Goal: Feedback & Contribution: Leave review/rating

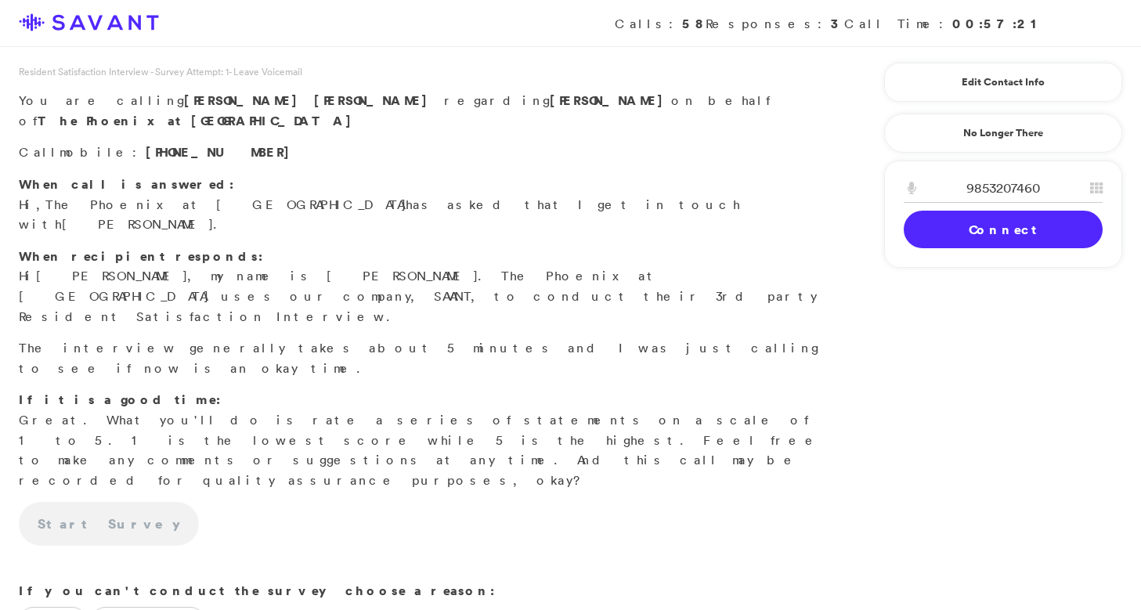
click at [1053, 244] on link "Connect" at bounding box center [1003, 230] width 199 height 38
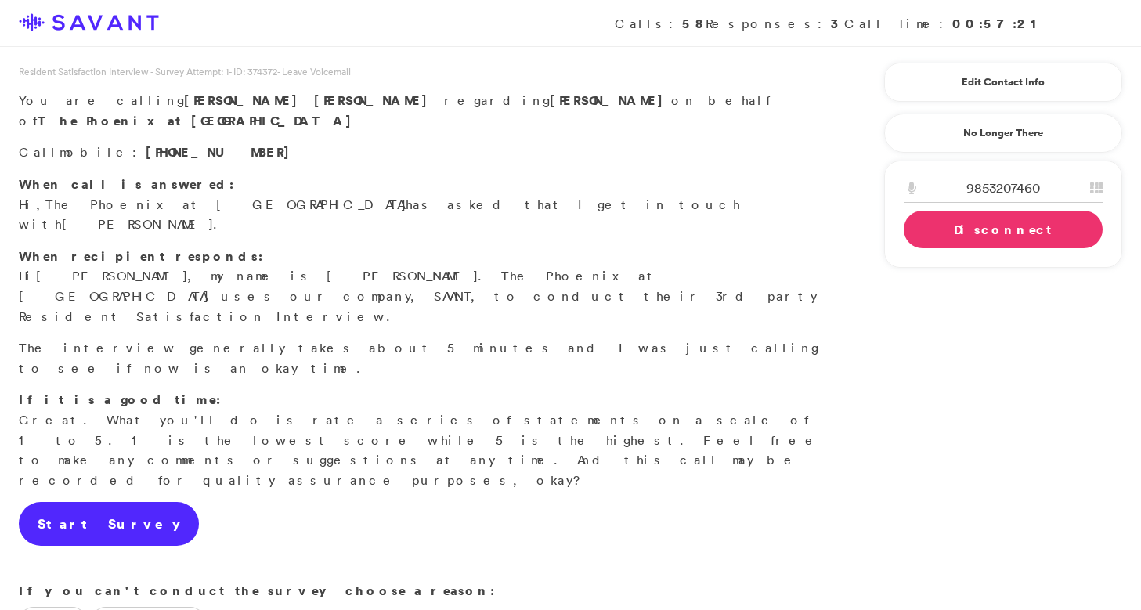
click at [96, 502] on link "Start Survey" at bounding box center [109, 524] width 180 height 44
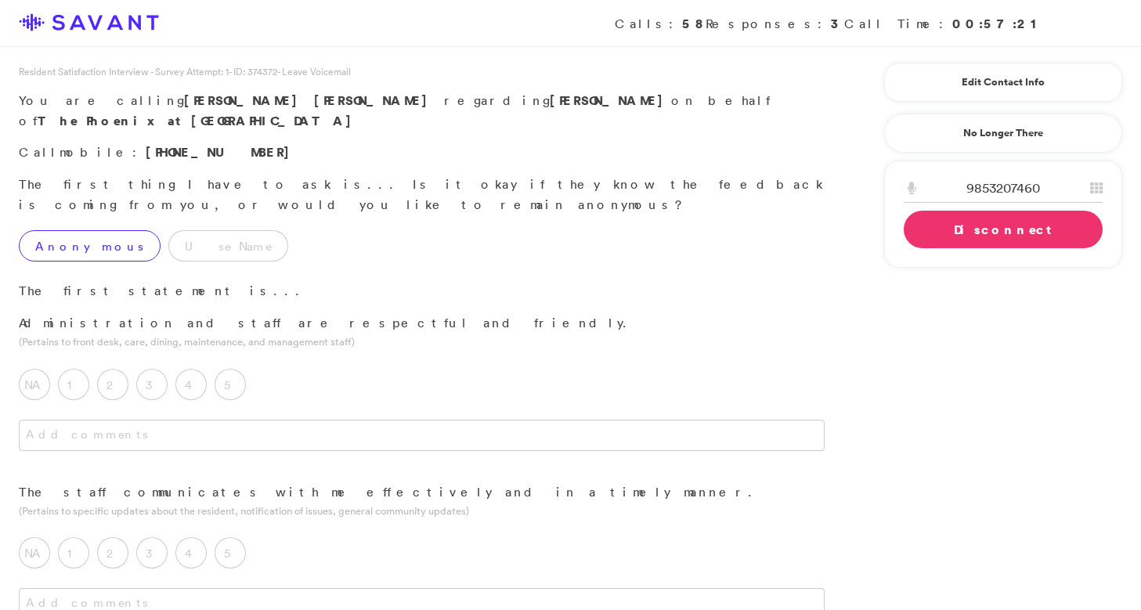
click at [81, 230] on label "Anonymous" at bounding box center [90, 245] width 142 height 31
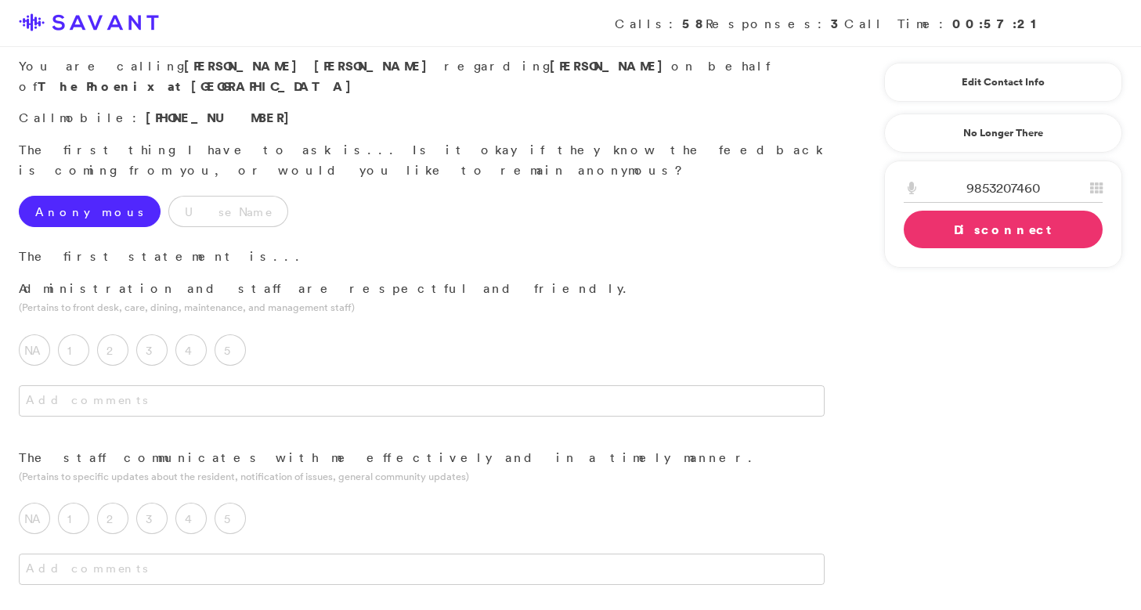
scroll to position [38, 0]
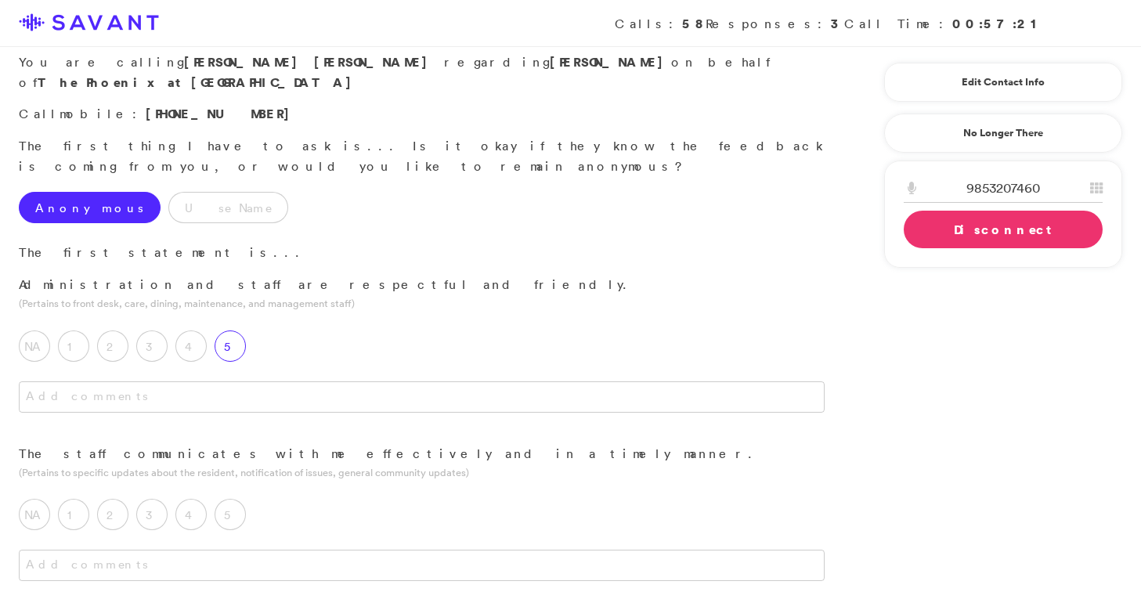
click at [238, 330] on label "5" at bounding box center [230, 345] width 31 height 31
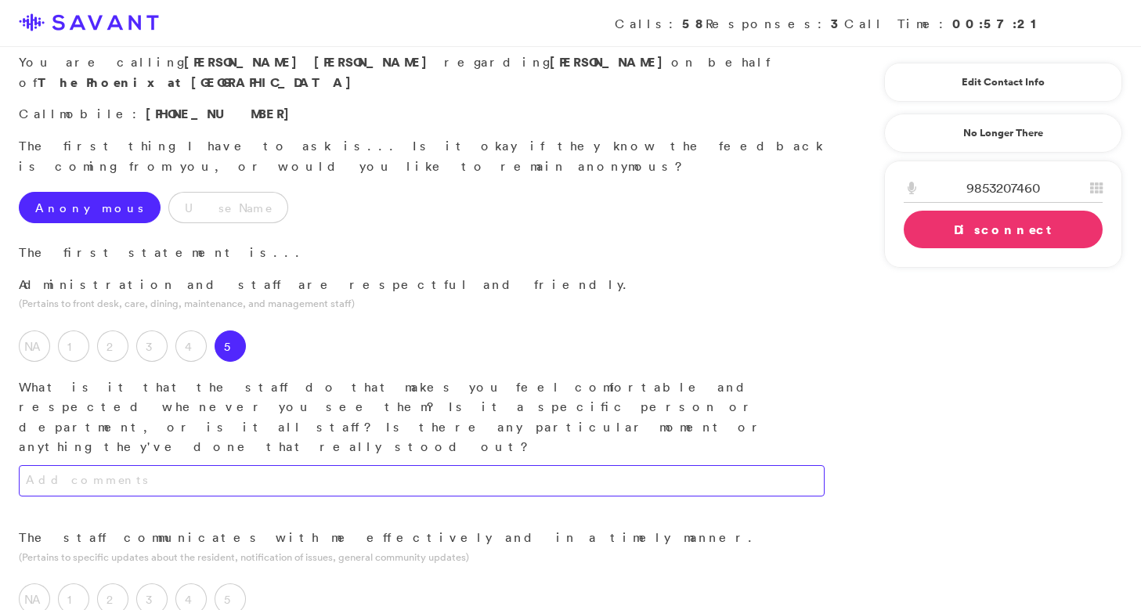
click at [252, 465] on textarea at bounding box center [422, 480] width 806 height 31
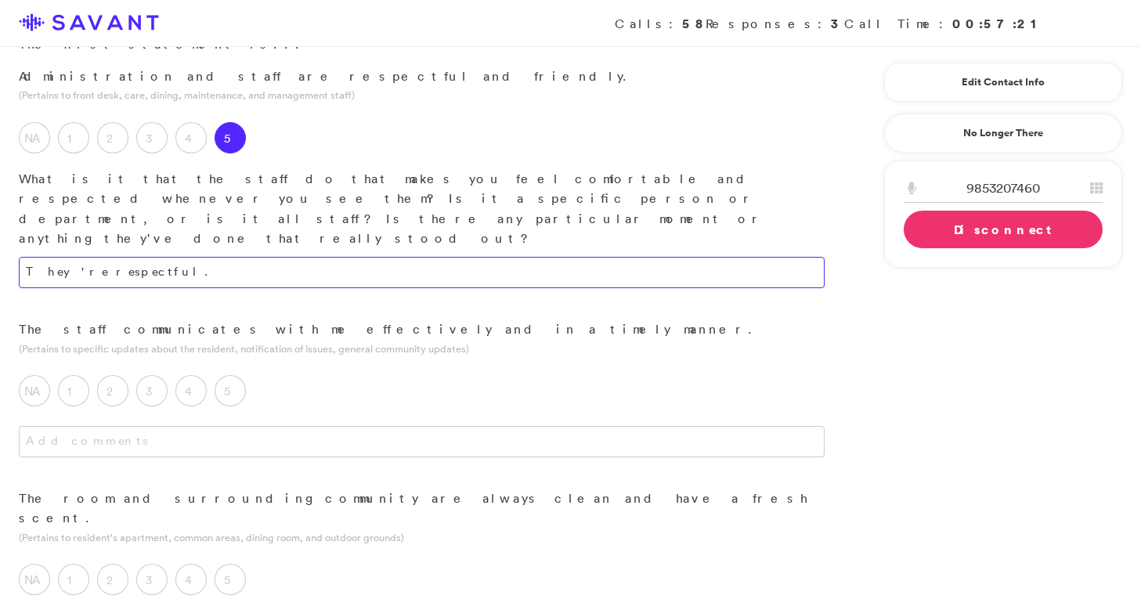
scroll to position [247, 0]
type textarea "They're respectful."
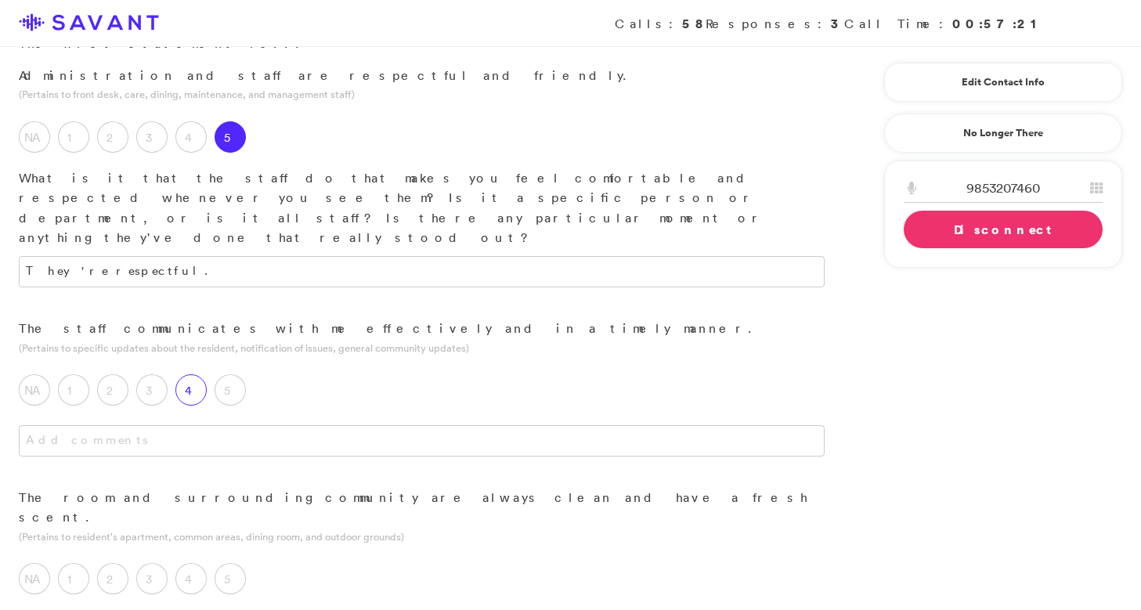
click at [198, 374] on label "4" at bounding box center [190, 389] width 31 height 31
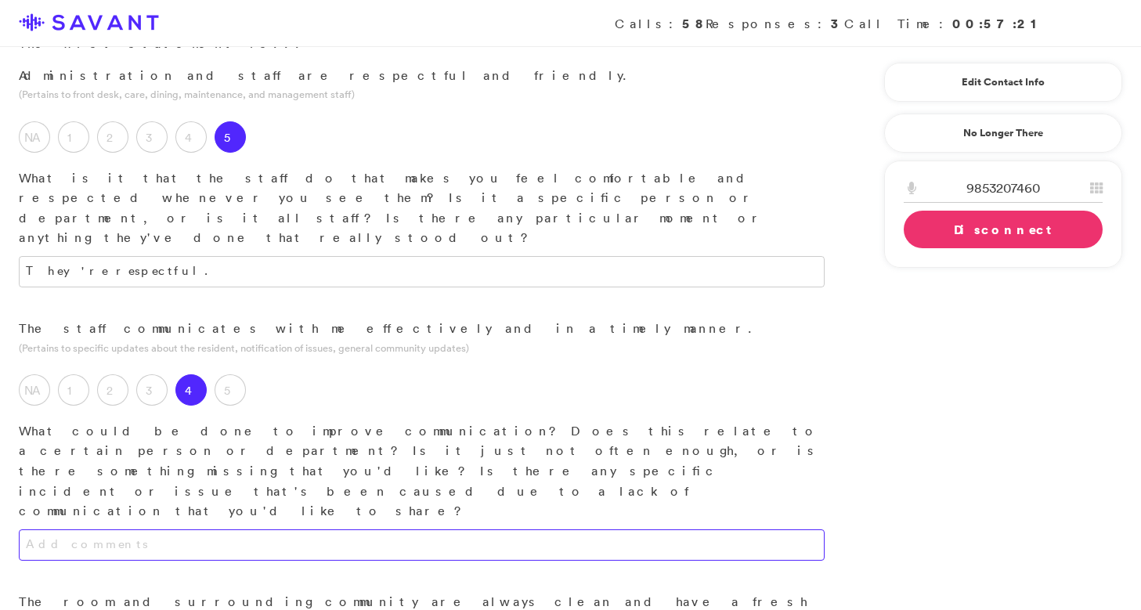
click at [211, 529] on textarea at bounding box center [422, 544] width 806 height 31
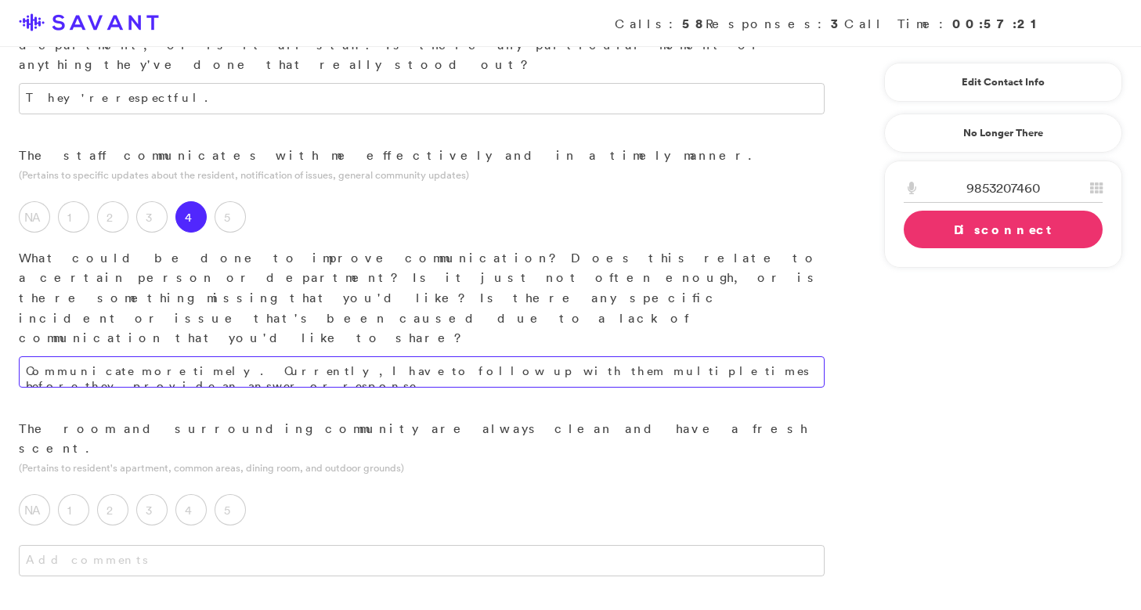
scroll to position [447, 0]
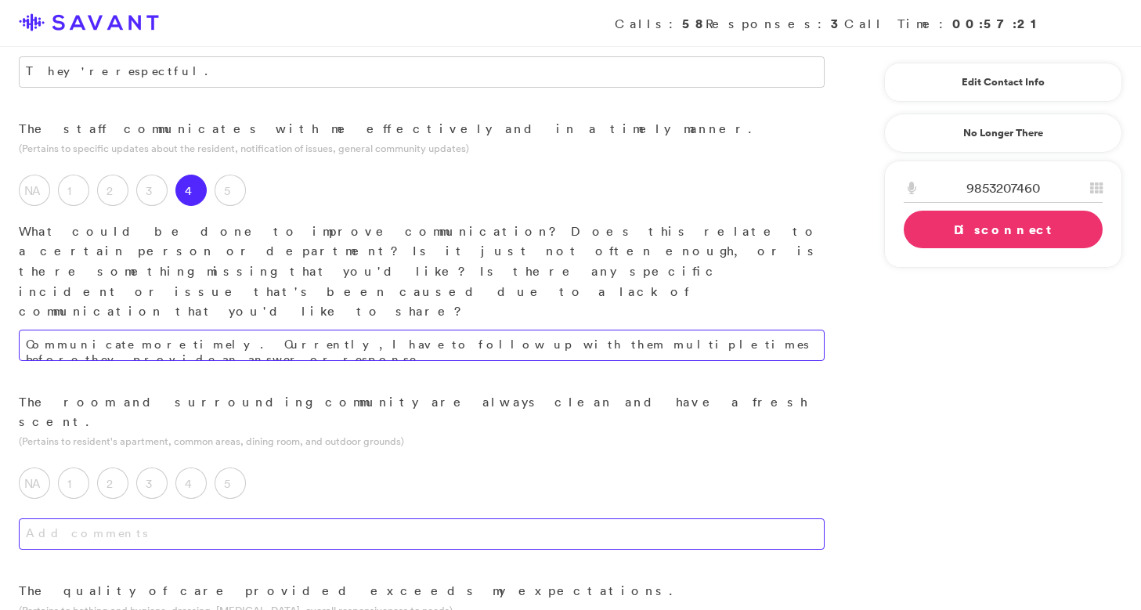
type textarea "Communicate more timely. Currently, I have to follow up with them multiple time…"
click at [275, 518] on textarea at bounding box center [422, 533] width 806 height 31
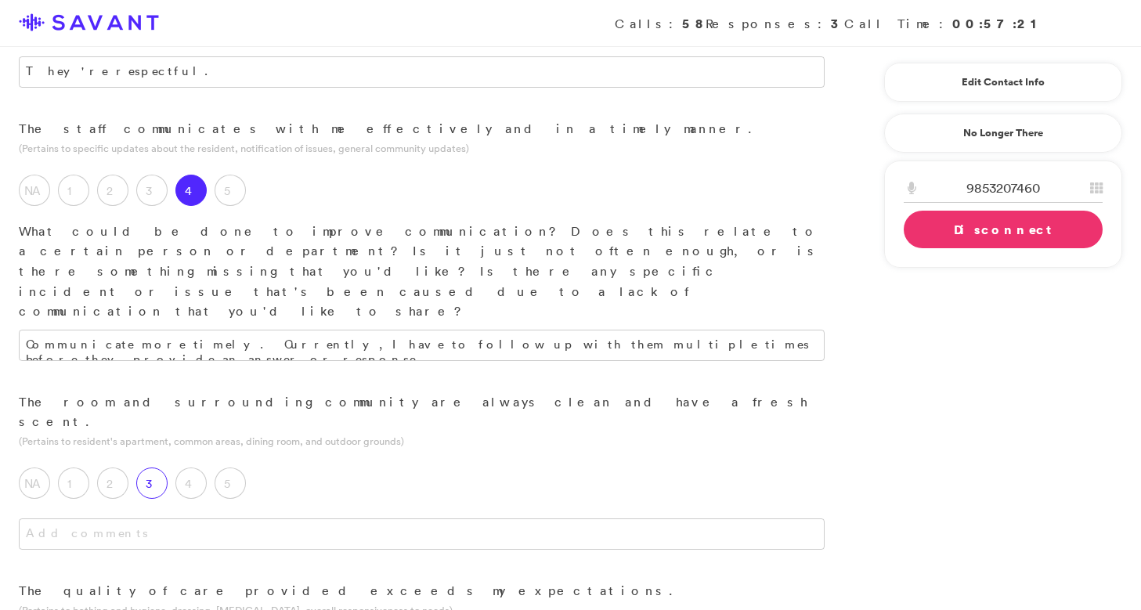
click at [149, 467] on label "3" at bounding box center [151, 482] width 31 height 31
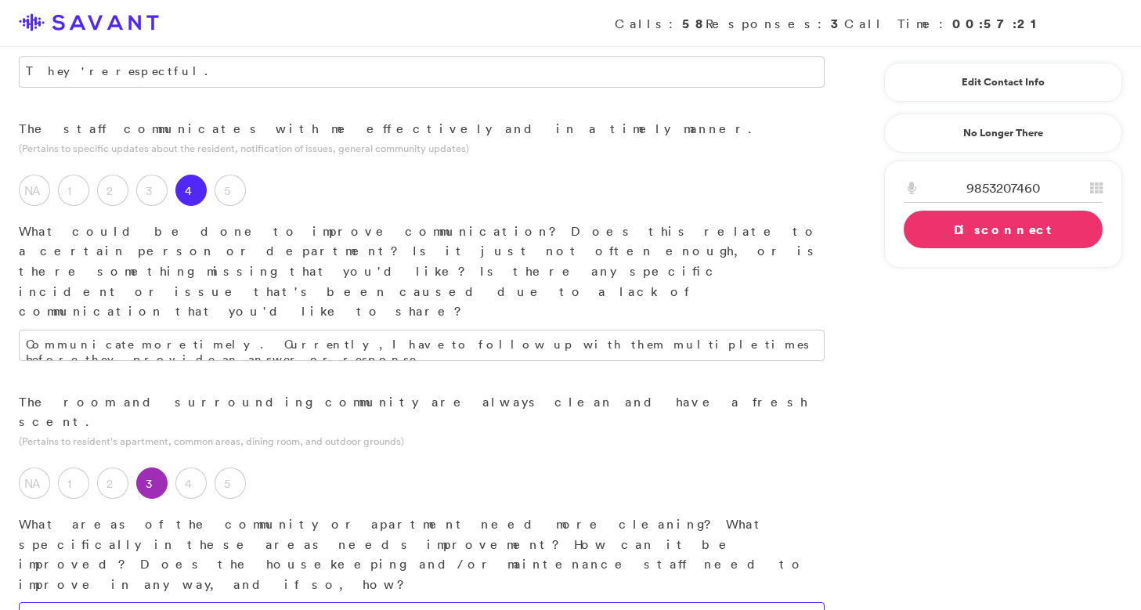
click at [211, 602] on textarea at bounding box center [422, 617] width 806 height 31
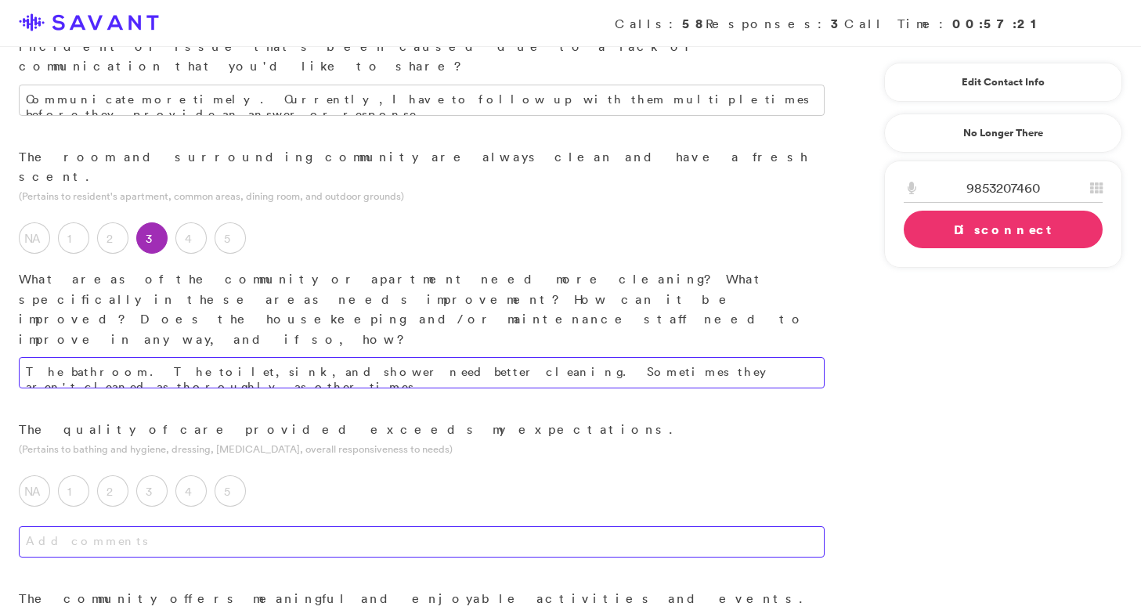
scroll to position [781, 0]
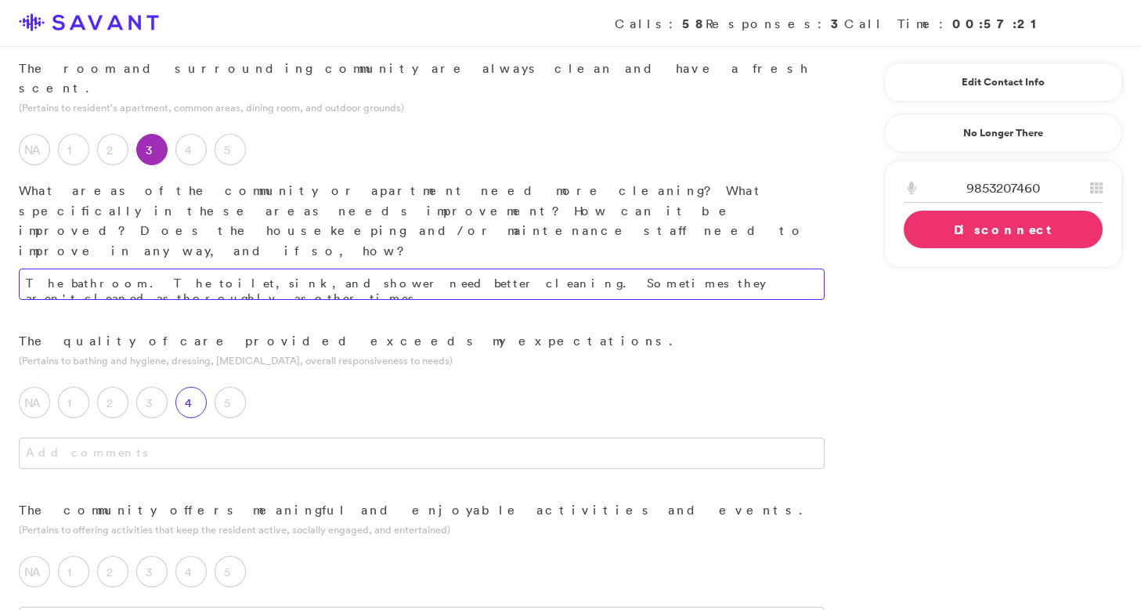
type textarea "The bathroom. The toilet, sink, and shower need better cleaning. Sometimes they…"
click at [197, 387] on label "4" at bounding box center [190, 402] width 31 height 31
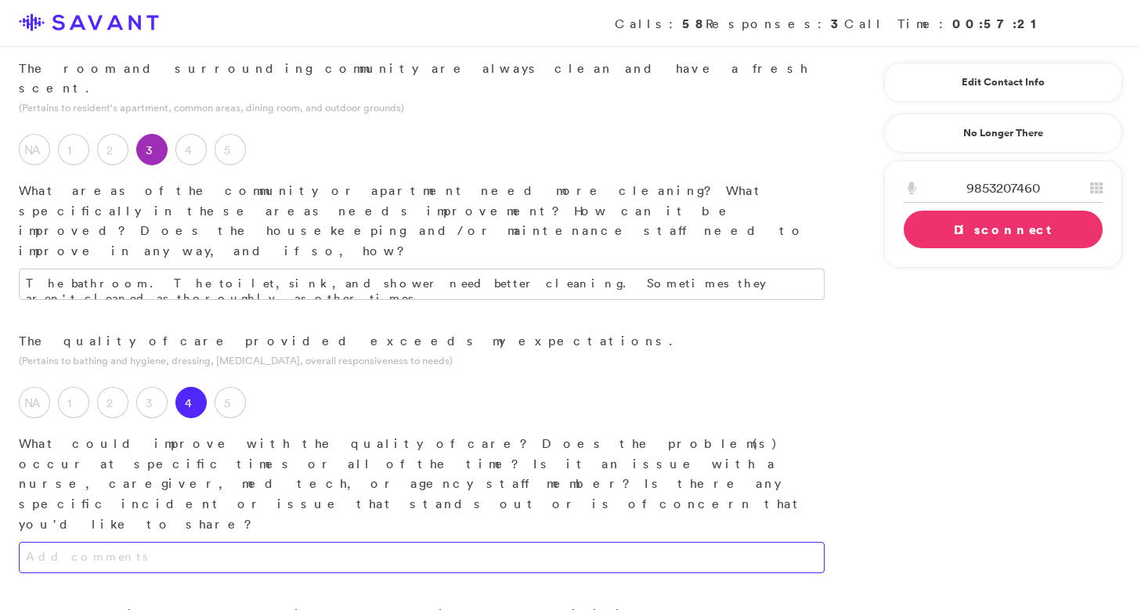
click at [223, 542] on textarea at bounding box center [422, 557] width 806 height 31
click at [238, 387] on label "5" at bounding box center [230, 402] width 31 height 31
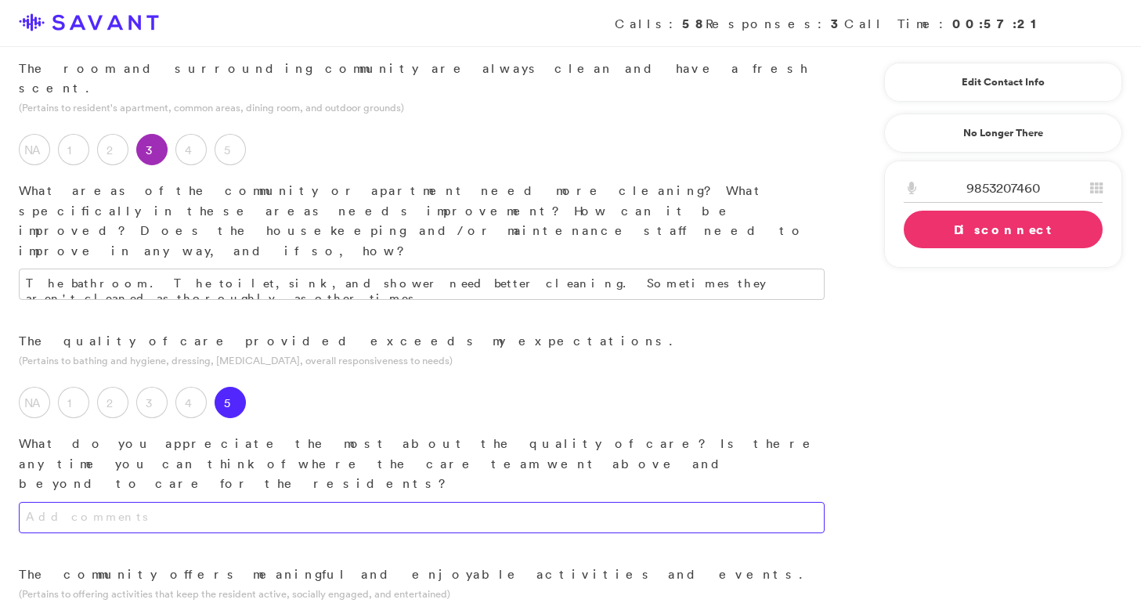
click at [182, 502] on textarea at bounding box center [422, 517] width 806 height 31
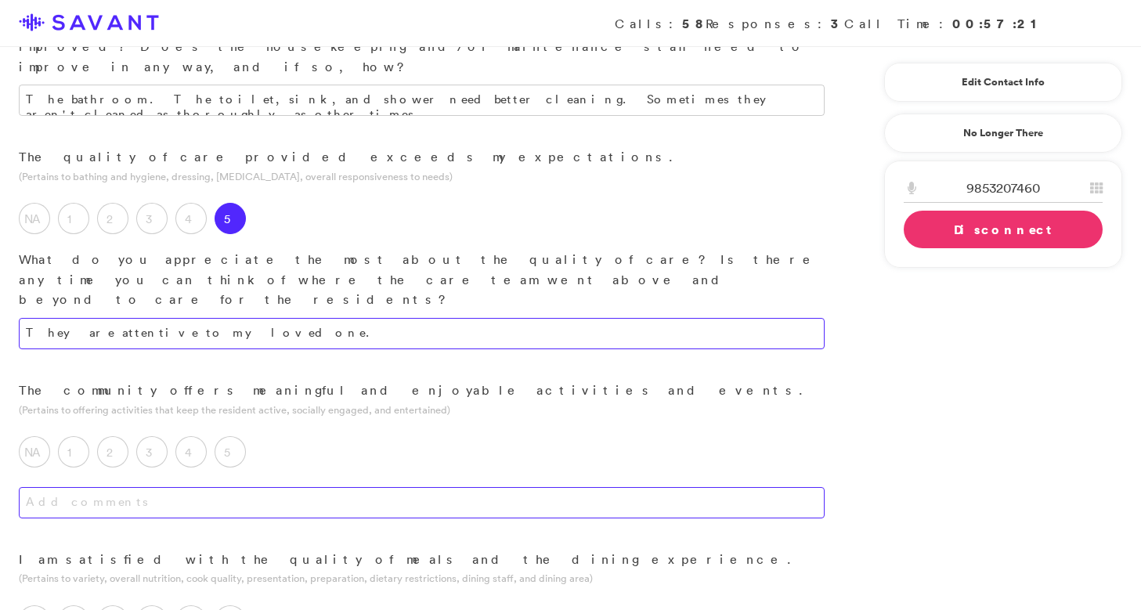
scroll to position [966, 0]
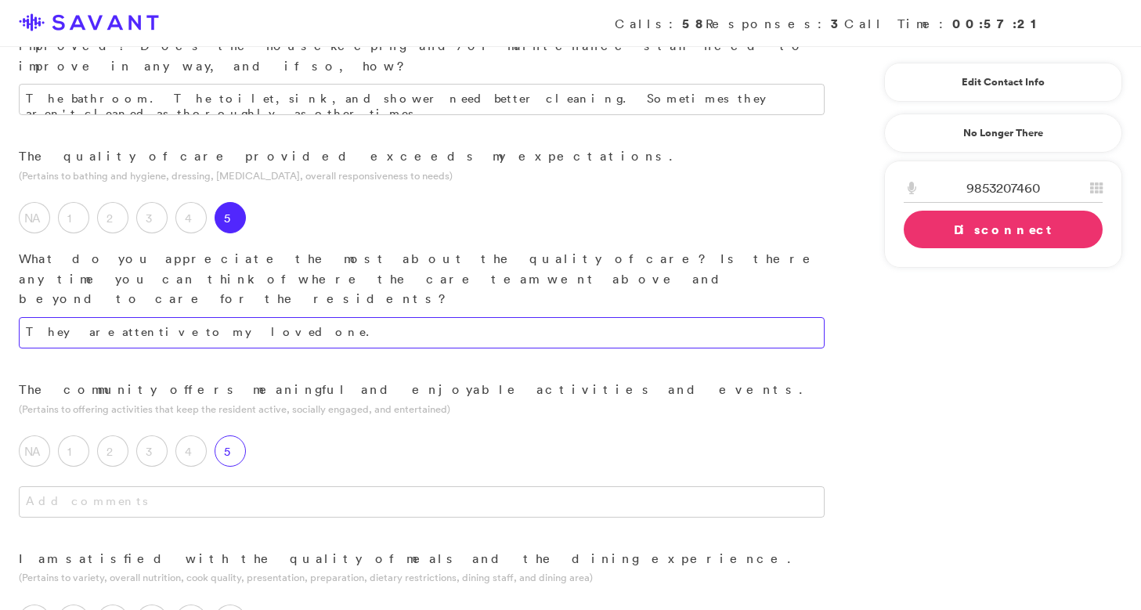
type textarea "They are attentive to my loved one."
click at [238, 435] on label "5" at bounding box center [230, 450] width 31 height 31
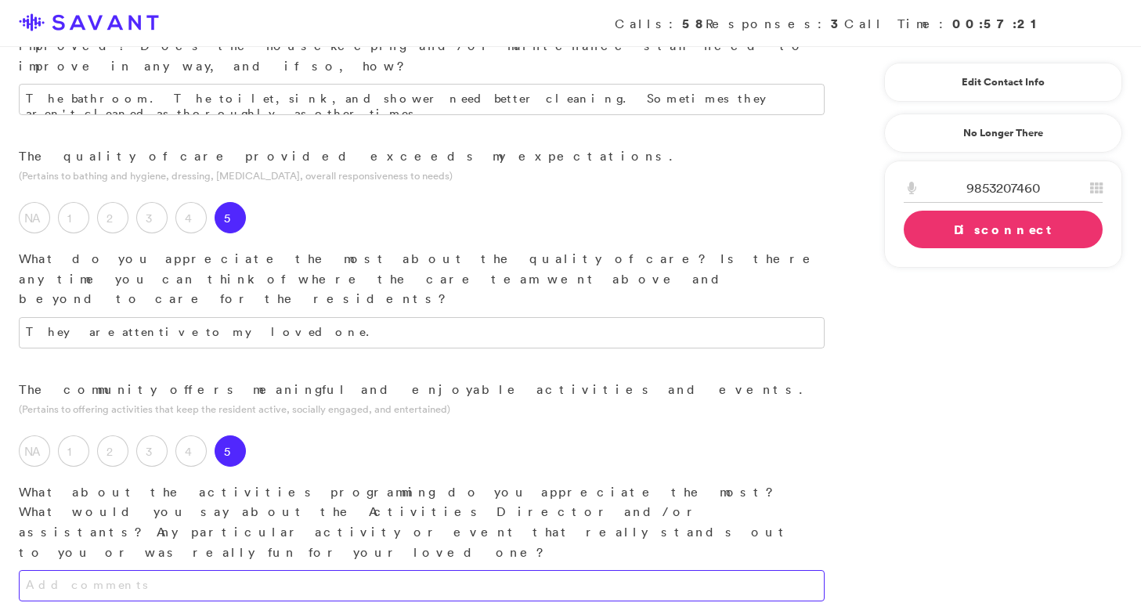
click at [231, 570] on textarea at bounding box center [422, 585] width 806 height 31
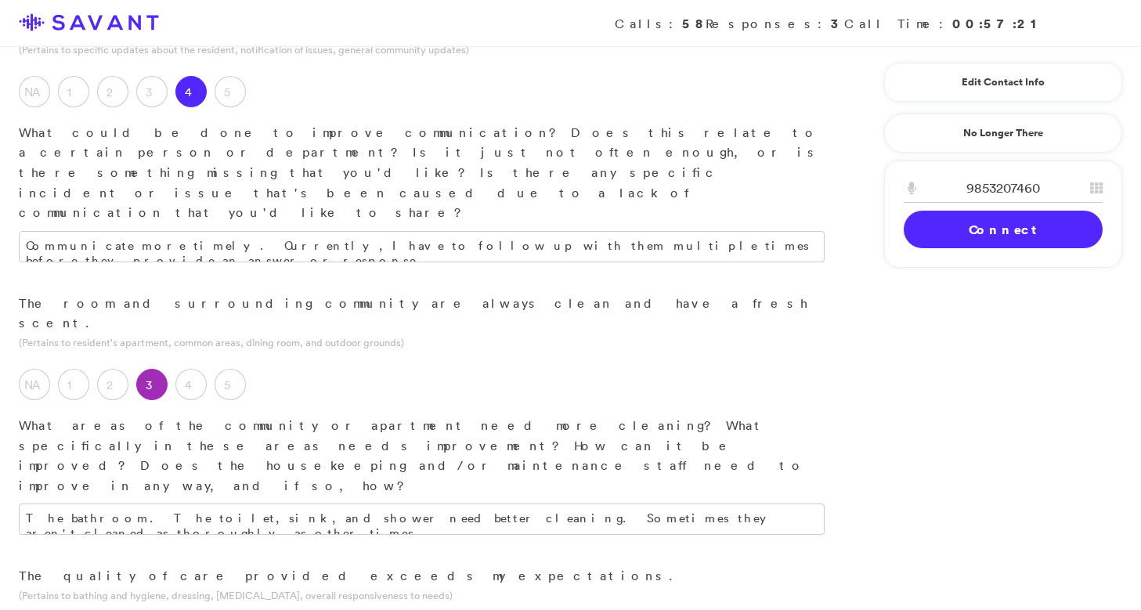
scroll to position [0, 0]
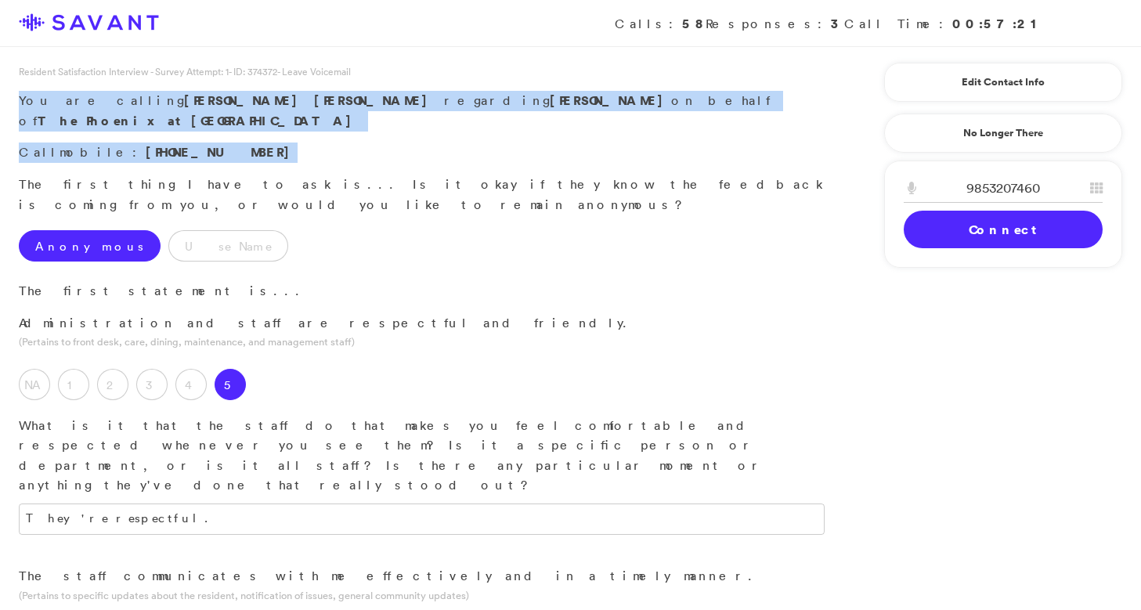
drag, startPoint x: 289, startPoint y: 132, endPoint x: 13, endPoint y: 98, distance: 278.6
click at [13, 98] on div "Resident Satisfaction Interview - Survey Attempt: 1 - ID: 374372 - Leave Voicem…" at bounding box center [421, 119] width 843 height 110
copy div "You are calling [PERSON_NAME] regarding [PERSON_NAME] on behalf of The Phoenix …"
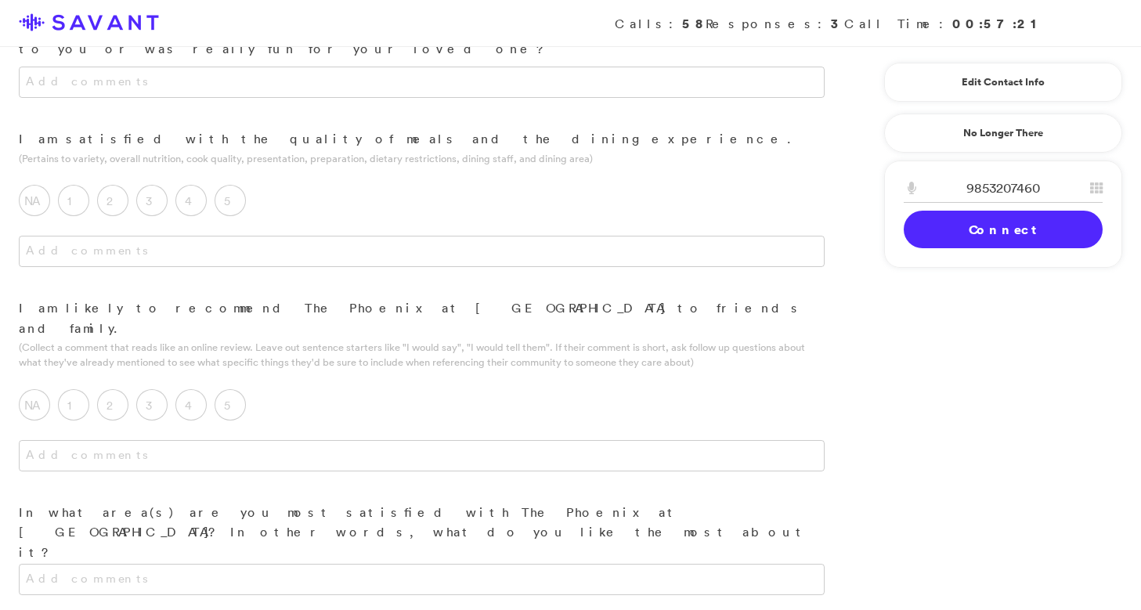
scroll to position [1751, 0]
